Goal: Task Accomplishment & Management: Manage account settings

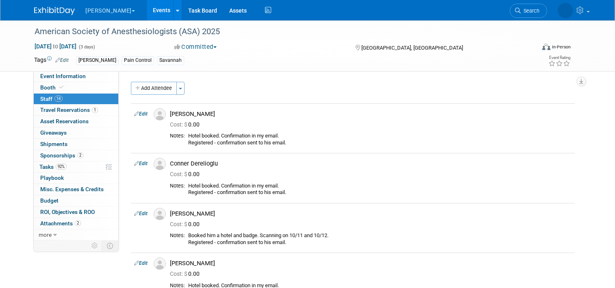
click at [147, 9] on link "Events" at bounding box center [162, 10] width 30 height 20
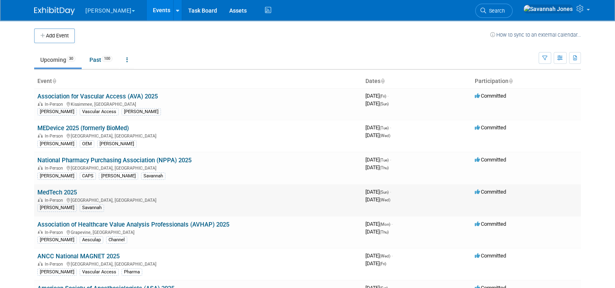
click at [57, 192] on link "MedTech 2025" at bounding box center [56, 192] width 39 height 7
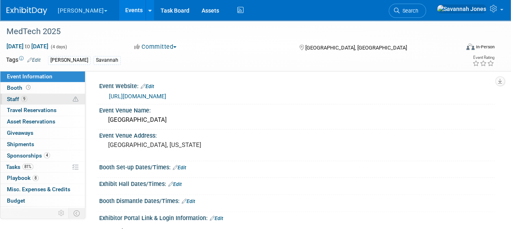
click at [39, 102] on link "9 Staff 9" at bounding box center [42, 99] width 85 height 11
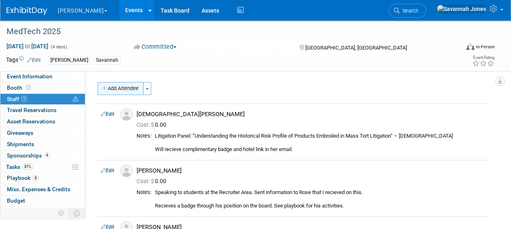
click at [126, 89] on button "Add Attendee" at bounding box center [121, 88] width 46 height 13
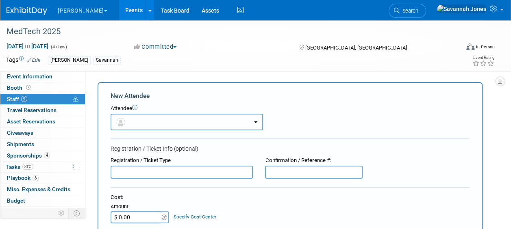
click at [155, 116] on button "button" at bounding box center [187, 122] width 152 height 17
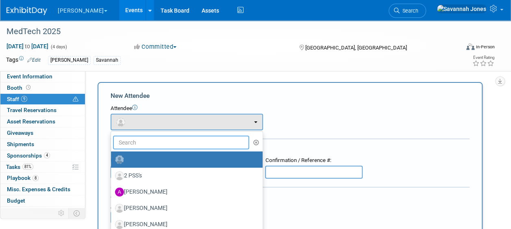
click at [163, 143] on input "text" at bounding box center [181, 143] width 136 height 14
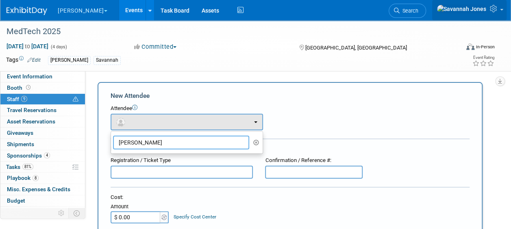
type input "brandon"
click at [500, 13] on link at bounding box center [469, 10] width 74 height 20
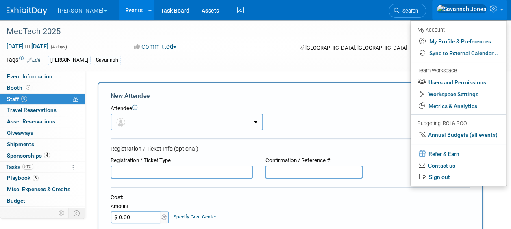
click at [166, 126] on button "button" at bounding box center [187, 122] width 152 height 17
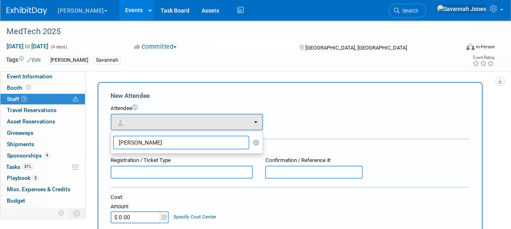
click at [167, 137] on input "brandon" at bounding box center [181, 143] width 136 height 14
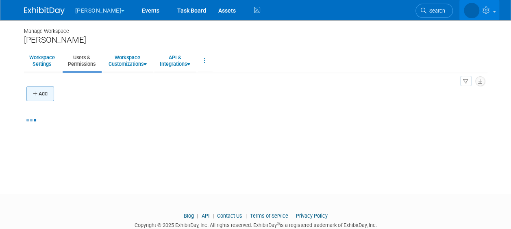
click at [34, 98] on button "Add" at bounding box center [40, 94] width 28 height 15
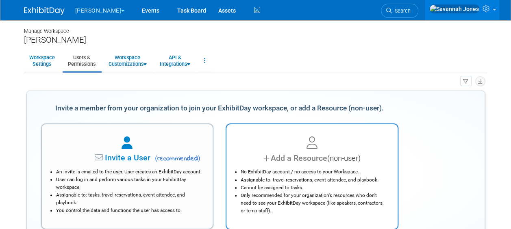
click at [305, 168] on li "No ExhibitDay account / no access to your Workspace." at bounding box center [314, 172] width 147 height 8
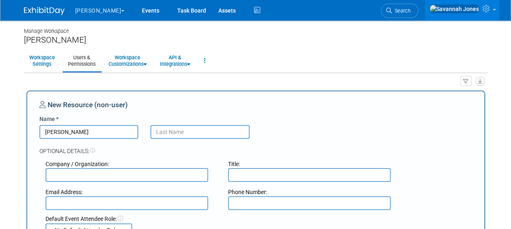
type input "Brandon"
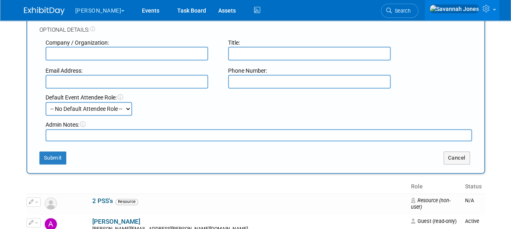
scroll to position [122, 0]
type input "Brown"
click at [58, 155] on button "Submit" at bounding box center [52, 157] width 27 height 13
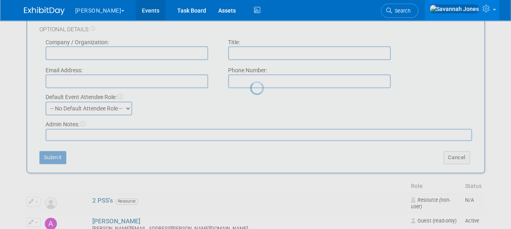
scroll to position [0, 0]
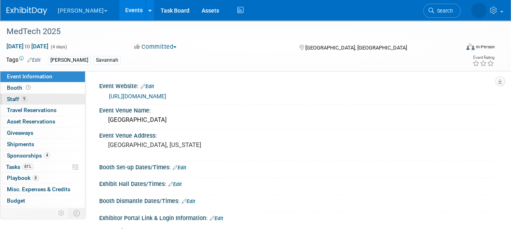
click at [50, 98] on link "9 Staff 9" at bounding box center [42, 99] width 85 height 11
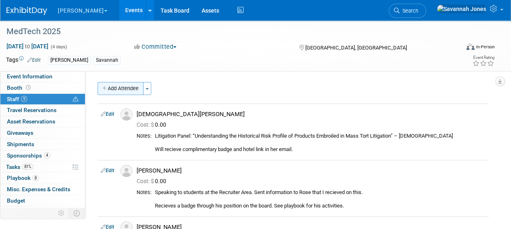
click at [125, 87] on button "Add Attendee" at bounding box center [121, 88] width 46 height 13
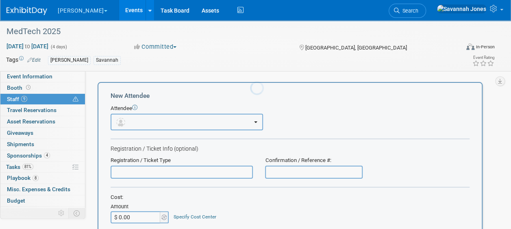
click at [141, 120] on button "button" at bounding box center [187, 122] width 152 height 17
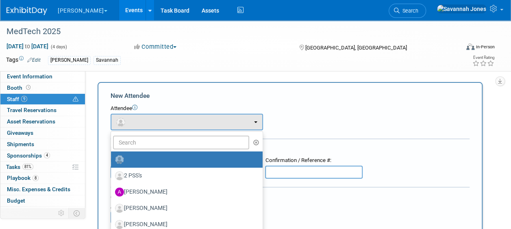
drag, startPoint x: 145, startPoint y: 132, endPoint x: 149, endPoint y: 143, distance: 10.9
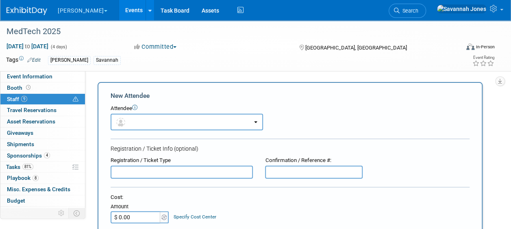
click at [148, 109] on div "Attendee" at bounding box center [290, 109] width 359 height 8
click at [145, 128] on button "button" at bounding box center [187, 122] width 152 height 17
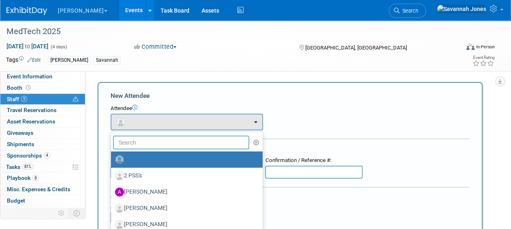
click at [140, 147] on input "text" at bounding box center [181, 143] width 136 height 14
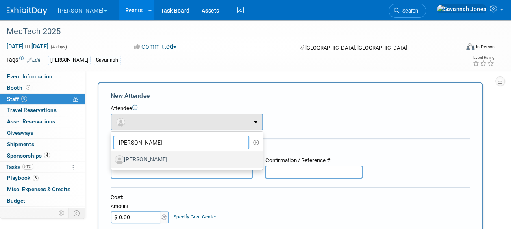
type input "brandon"
click at [148, 163] on label "Brandon Brown" at bounding box center [184, 159] width 139 height 13
click at [112, 161] on input "Brandon Brown" at bounding box center [109, 158] width 5 height 5
select select "6d173a08-4229-4ec5-97b1-6bd2a295692a"
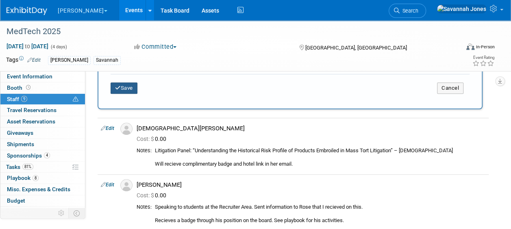
click at [135, 90] on button "Save" at bounding box center [124, 87] width 27 height 11
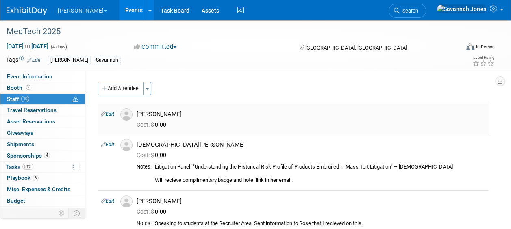
click at [109, 111] on td "Edit" at bounding box center [108, 119] width 20 height 30
click at [60, 72] on link "Event Information" at bounding box center [42, 76] width 85 height 11
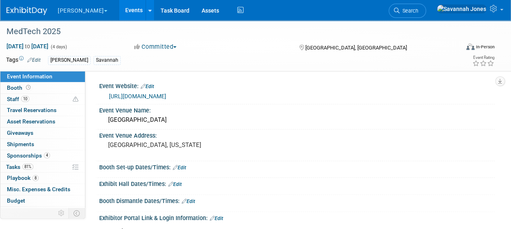
click at [166, 96] on link "http://themedtechconference.com" at bounding box center [137, 96] width 57 height 7
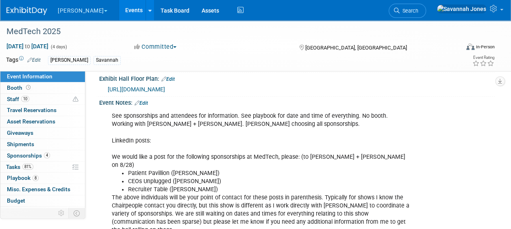
scroll to position [488, 0]
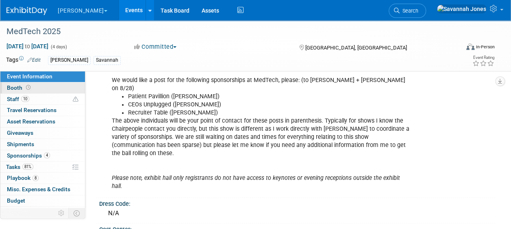
click at [37, 89] on link "Booth" at bounding box center [42, 87] width 85 height 11
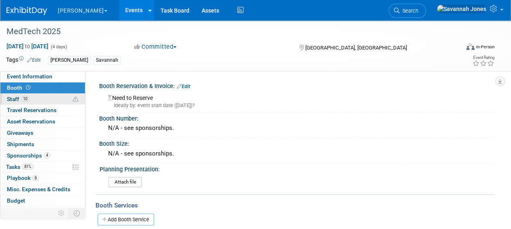
click at [49, 98] on link "10 Staff 10" at bounding box center [42, 99] width 85 height 11
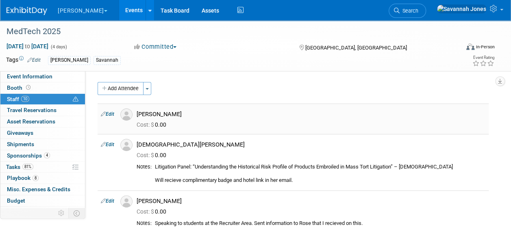
click at [105, 111] on icon at bounding box center [103, 114] width 5 height 9
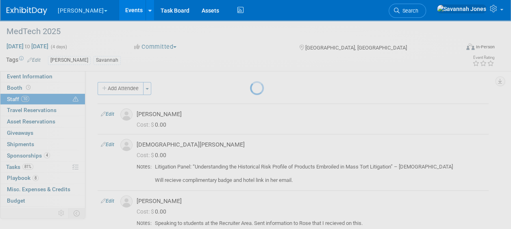
select select "6d173a08-4229-4ec5-97b1-6bd2a295692a"
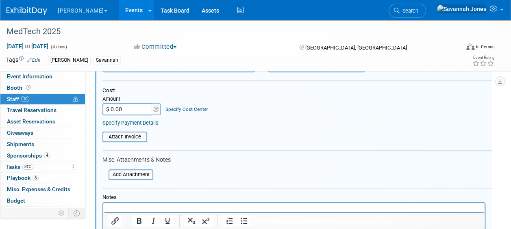
scroll to position [255, 0]
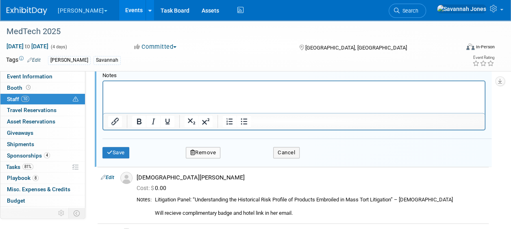
click at [159, 93] on html at bounding box center [293, 86] width 381 height 11
click at [109, 152] on icon "submit" at bounding box center [110, 152] width 6 height 5
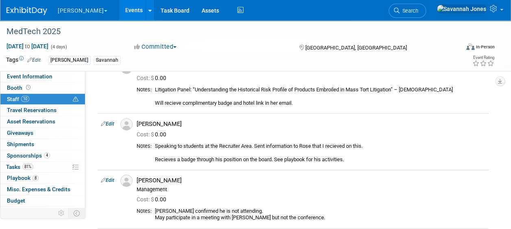
scroll to position [0, 0]
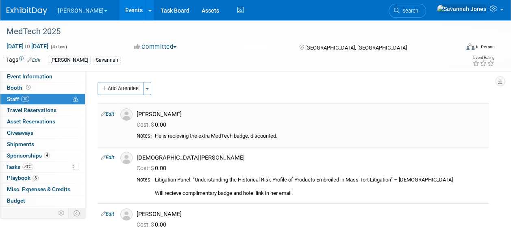
click at [103, 113] on icon at bounding box center [103, 114] width 5 height 9
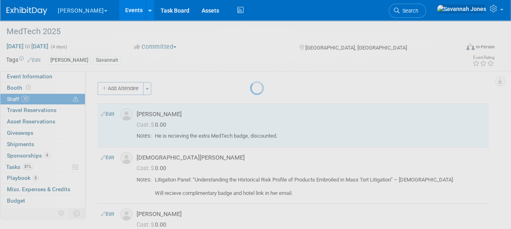
select select "6d173a08-4229-4ec5-97b1-6bd2a295692a"
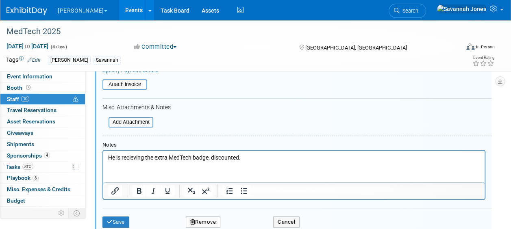
scroll to position [214, 0]
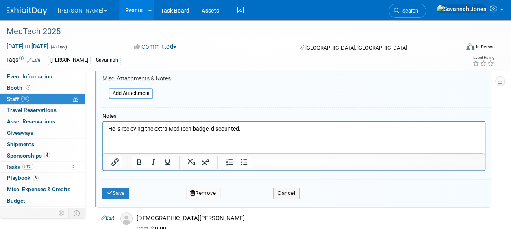
click at [274, 130] on p "He is recieving the extra MedTech badge, discounted." at bounding box center [294, 129] width 372 height 8
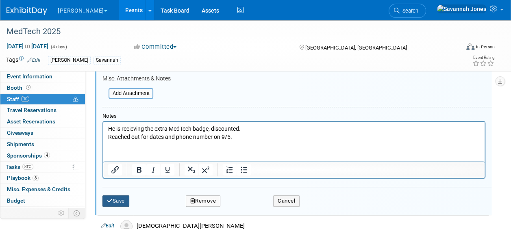
click at [117, 199] on button "Save" at bounding box center [115, 200] width 27 height 11
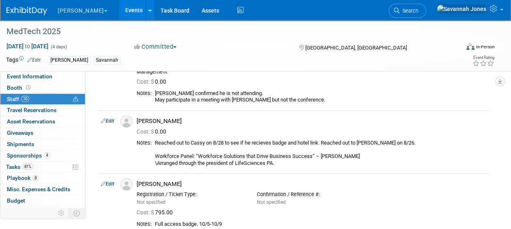
click at [119, 15] on link "Events" at bounding box center [134, 10] width 30 height 20
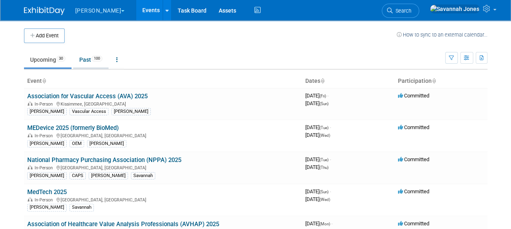
click at [89, 61] on link "Past 100" at bounding box center [90, 59] width 35 height 15
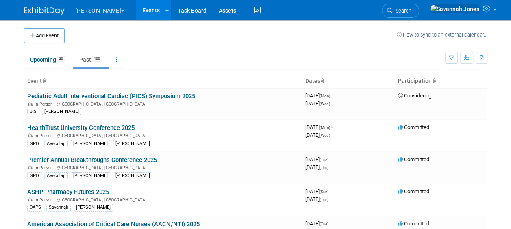
scroll to position [2739, 0]
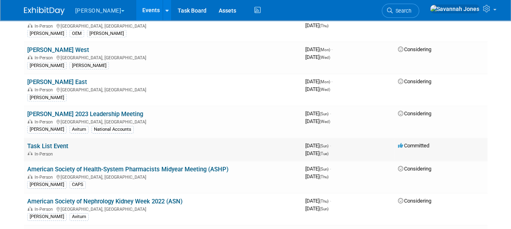
click at [35, 138] on td "Task List Event In-Person" at bounding box center [163, 149] width 278 height 23
click at [56, 143] on link "Task List Event" at bounding box center [47, 146] width 41 height 7
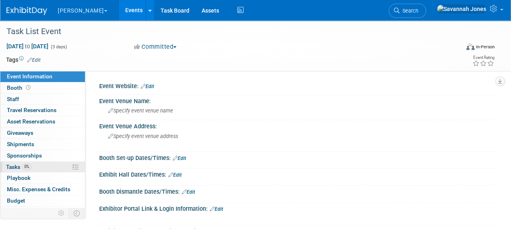
click at [45, 169] on link "0% Tasks 0%" at bounding box center [42, 167] width 85 height 11
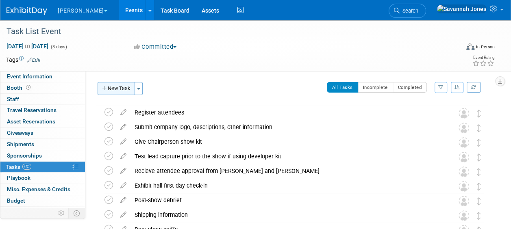
click at [111, 88] on button "New Task" at bounding box center [116, 88] width 37 height 13
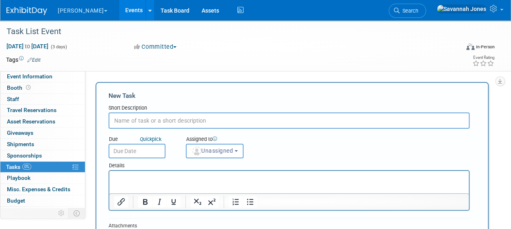
click at [171, 119] on input "text" at bounding box center [288, 121] width 361 height 16
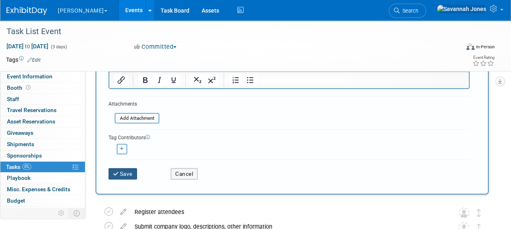
type input "Send out pre-show templates"
click at [124, 175] on button "Save" at bounding box center [122, 173] width 28 height 11
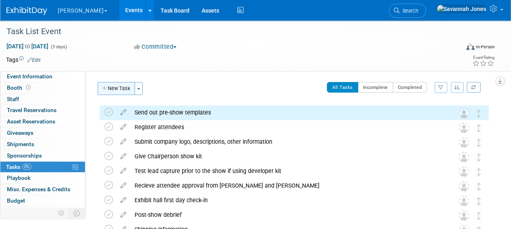
click at [112, 88] on button "New Task" at bounding box center [116, 88] width 37 height 13
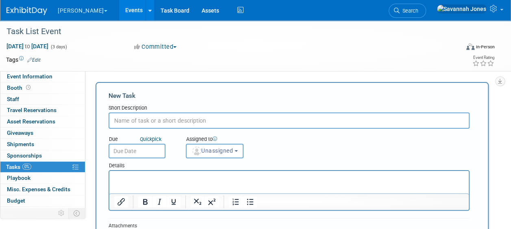
click at [171, 123] on input "text" at bounding box center [288, 121] width 361 height 16
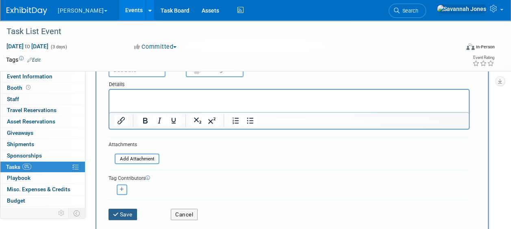
type input "Obtain attendee approval from senior leadership"
click at [122, 216] on button "Save" at bounding box center [122, 214] width 28 height 11
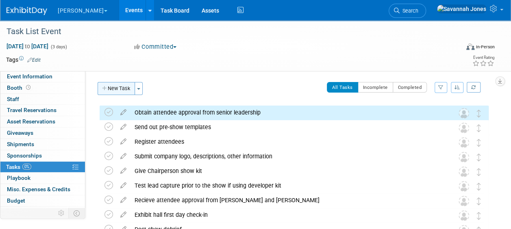
click at [117, 84] on button "New Task" at bounding box center [116, 88] width 37 height 13
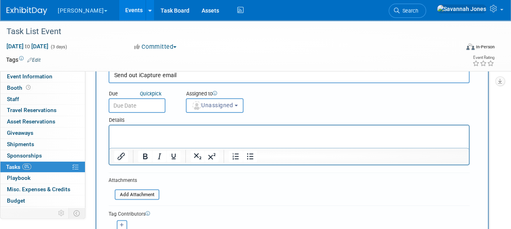
scroll to position [81, 0]
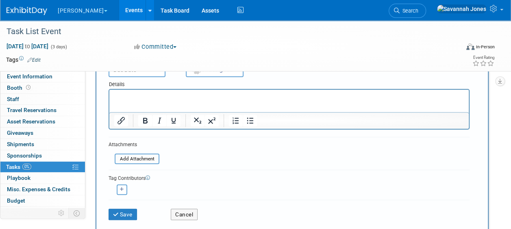
type input "Send out iCapture email"
click at [119, 222] on div "Save Cancel" at bounding box center [288, 213] width 361 height 26
click at [122, 213] on button "Save" at bounding box center [122, 214] width 28 height 11
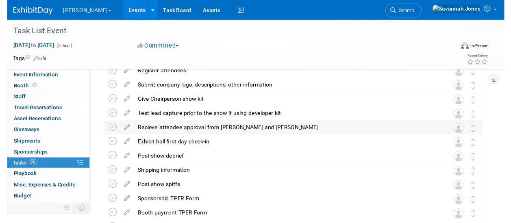
scroll to position [67, 0]
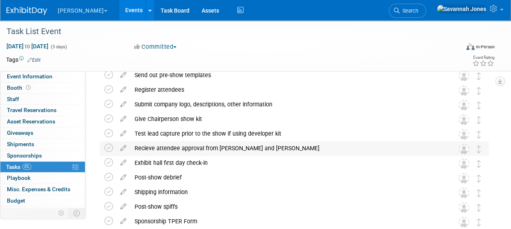
click at [145, 146] on div "Recieve attendee approval from Brett and Angela" at bounding box center [286, 148] width 312 height 14
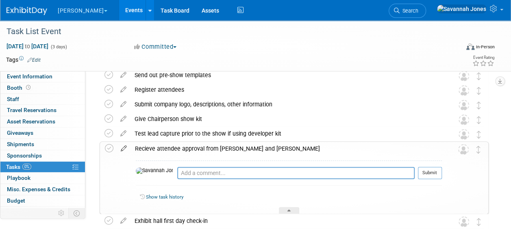
click at [123, 150] on icon at bounding box center [124, 147] width 14 height 10
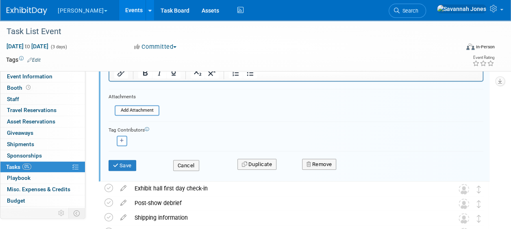
scroll to position [251, 0]
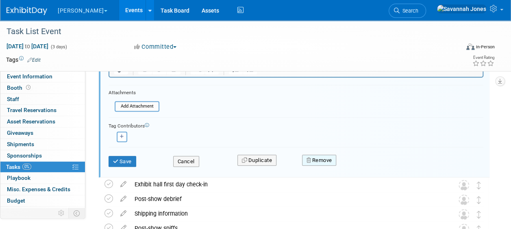
click at [327, 158] on button "Remove" at bounding box center [319, 160] width 35 height 11
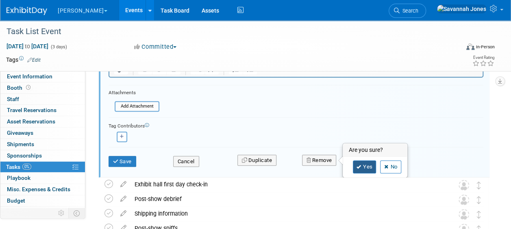
click at [363, 167] on link "Yes" at bounding box center [365, 166] width 24 height 13
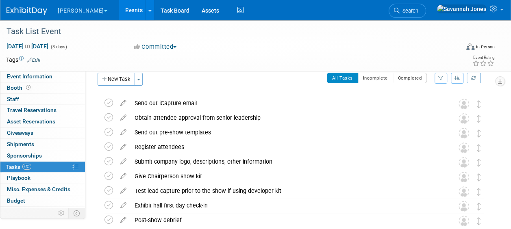
scroll to position [0, 0]
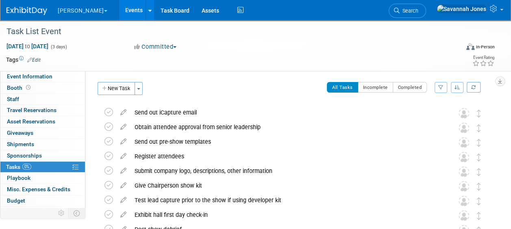
click at [119, 4] on link "Events" at bounding box center [134, 10] width 30 height 20
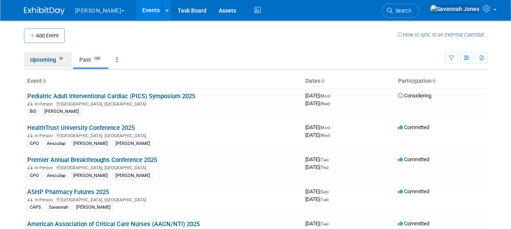
click at [60, 62] on link "Upcoming 30" at bounding box center [48, 59] width 48 height 15
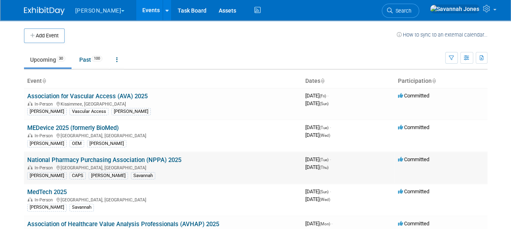
click at [119, 158] on link "National Pharmacy Purchasing Association (NPPA) 2025" at bounding box center [104, 159] width 154 height 7
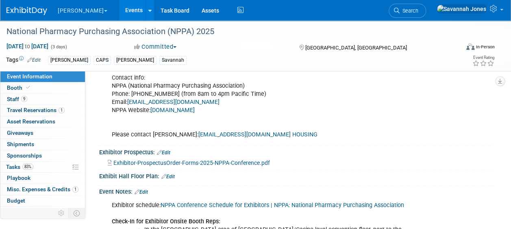
scroll to position [325, 0]
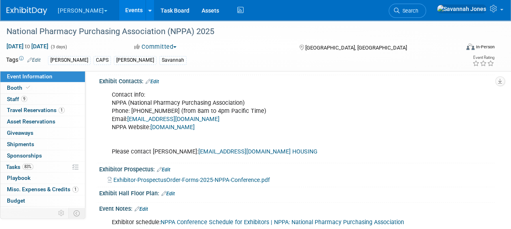
click at [196, 116] on link "ExhibitInfo@PharmacyPurchasing.com" at bounding box center [173, 119] width 92 height 7
click at [206, 116] on link "ExhibitInfo@PharmacyPurchasing.com" at bounding box center [173, 119] width 92 height 7
click at [30, 94] on link "9 Staff 9" at bounding box center [42, 99] width 85 height 11
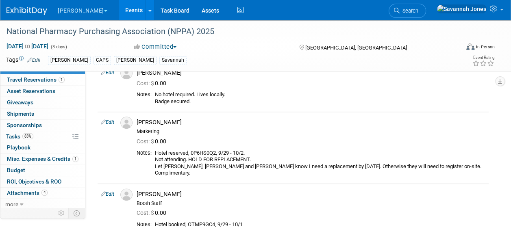
scroll to position [406, 0]
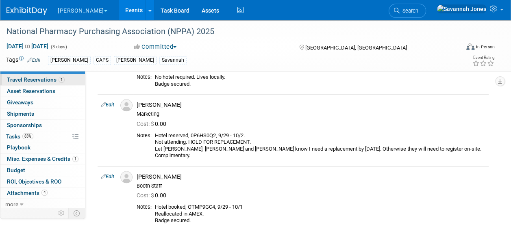
click at [49, 76] on link "1 Travel Reservations 1" at bounding box center [42, 79] width 85 height 11
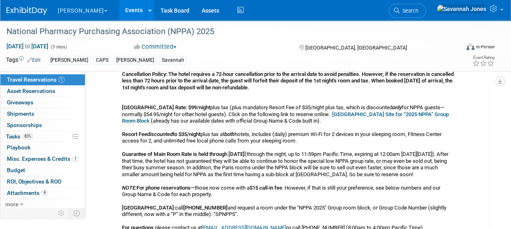
scroll to position [81, 0]
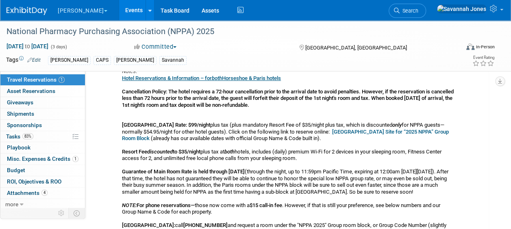
click at [119, 10] on link "Events" at bounding box center [134, 10] width 30 height 20
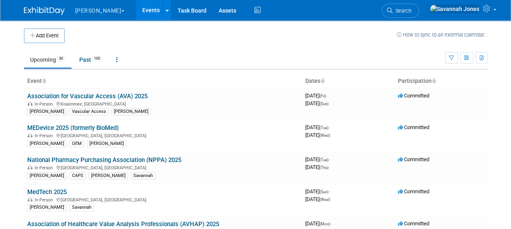
scroll to position [140, 0]
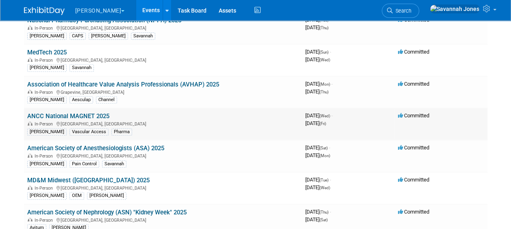
click at [102, 114] on link "ANCC National MAGNET 2025" at bounding box center [68, 116] width 82 height 7
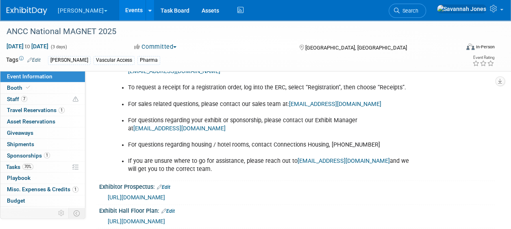
scroll to position [488, 0]
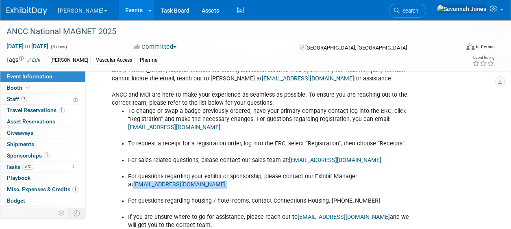
drag, startPoint x: 225, startPoint y: 178, endPoint x: 135, endPoint y: 180, distance: 89.8
click at [135, 180] on li "For questions regarding your exhibit or sponsorship, please contact our Exhibit…" at bounding box center [269, 181] width 283 height 16
copy li "[EMAIL_ADDRESS][DOMAIN_NAME]"
